Goal: Task Accomplishment & Management: Complete application form

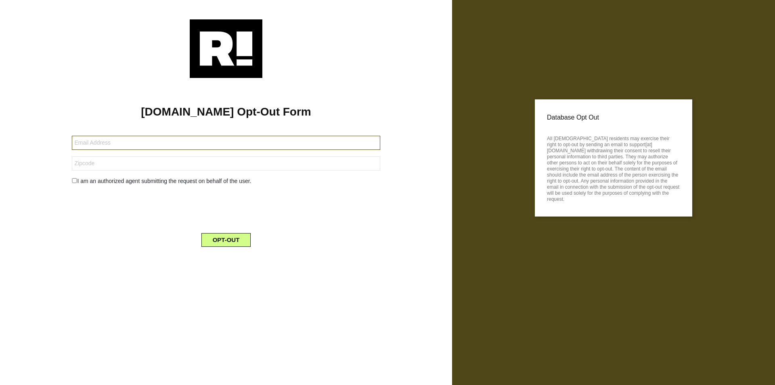
click at [192, 140] on input "text" at bounding box center [226, 143] width 308 height 14
paste input "[EMAIL_ADDRESS][DOMAIN_NAME]"
type input "[EMAIL_ADDRESS][DOMAIN_NAME]"
click at [96, 161] on input "text" at bounding box center [226, 163] width 308 height 14
paste input "14850"
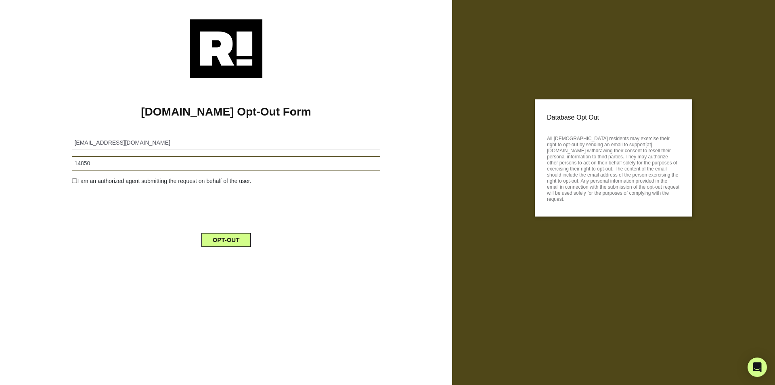
type input "14850"
click at [75, 181] on input "checkbox" at bounding box center [74, 180] width 5 height 5
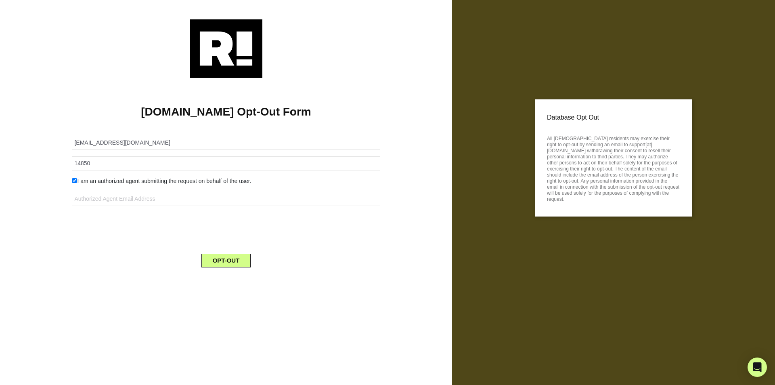
click at [73, 179] on input "checkbox" at bounding box center [74, 180] width 5 height 5
checkbox input "false"
click at [230, 238] on button "OPT-OUT" at bounding box center [226, 240] width 50 height 14
